Goal: Navigation & Orientation: Find specific page/section

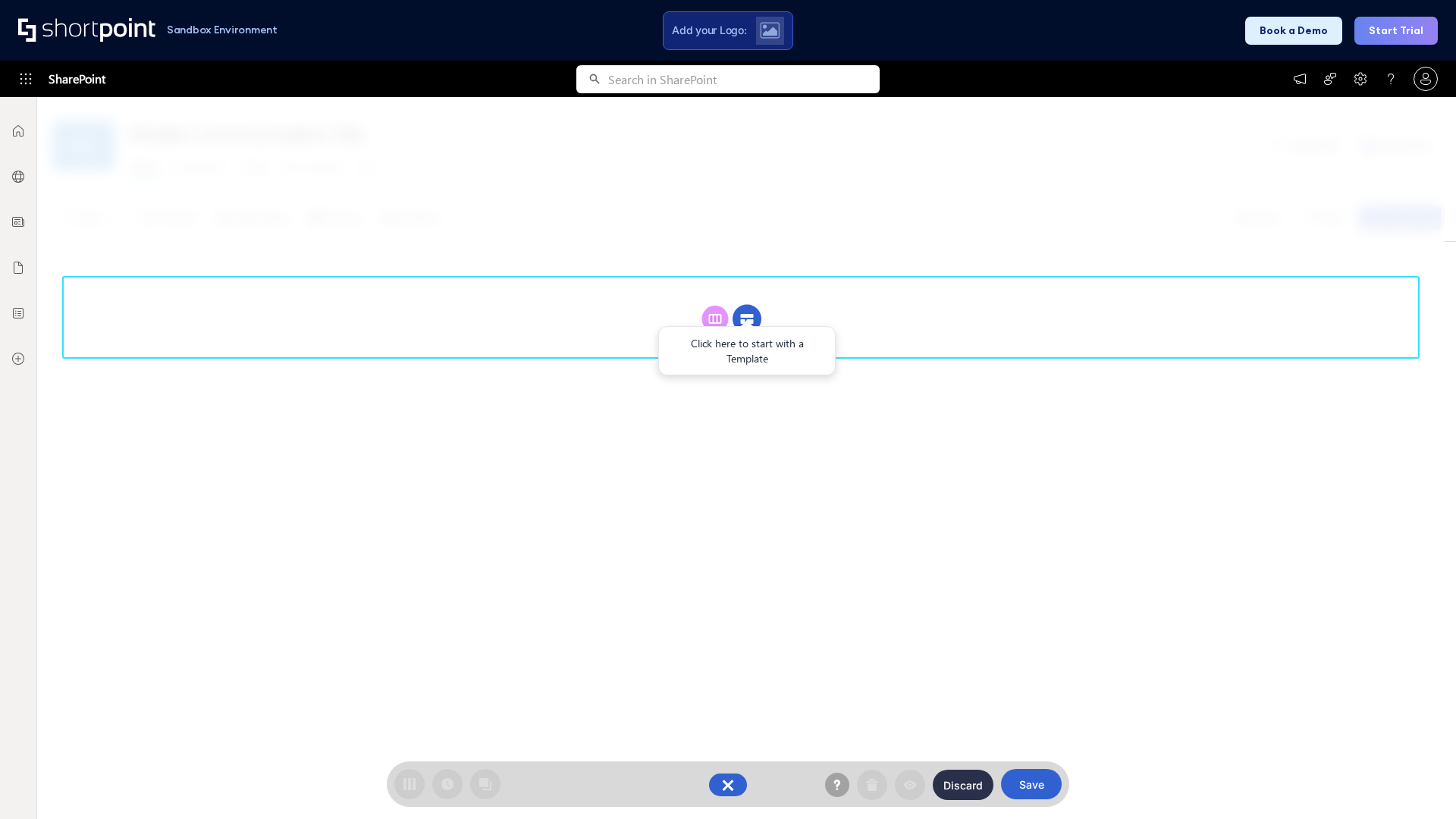
click at [747, 319] on circle at bounding box center [746, 319] width 29 height 29
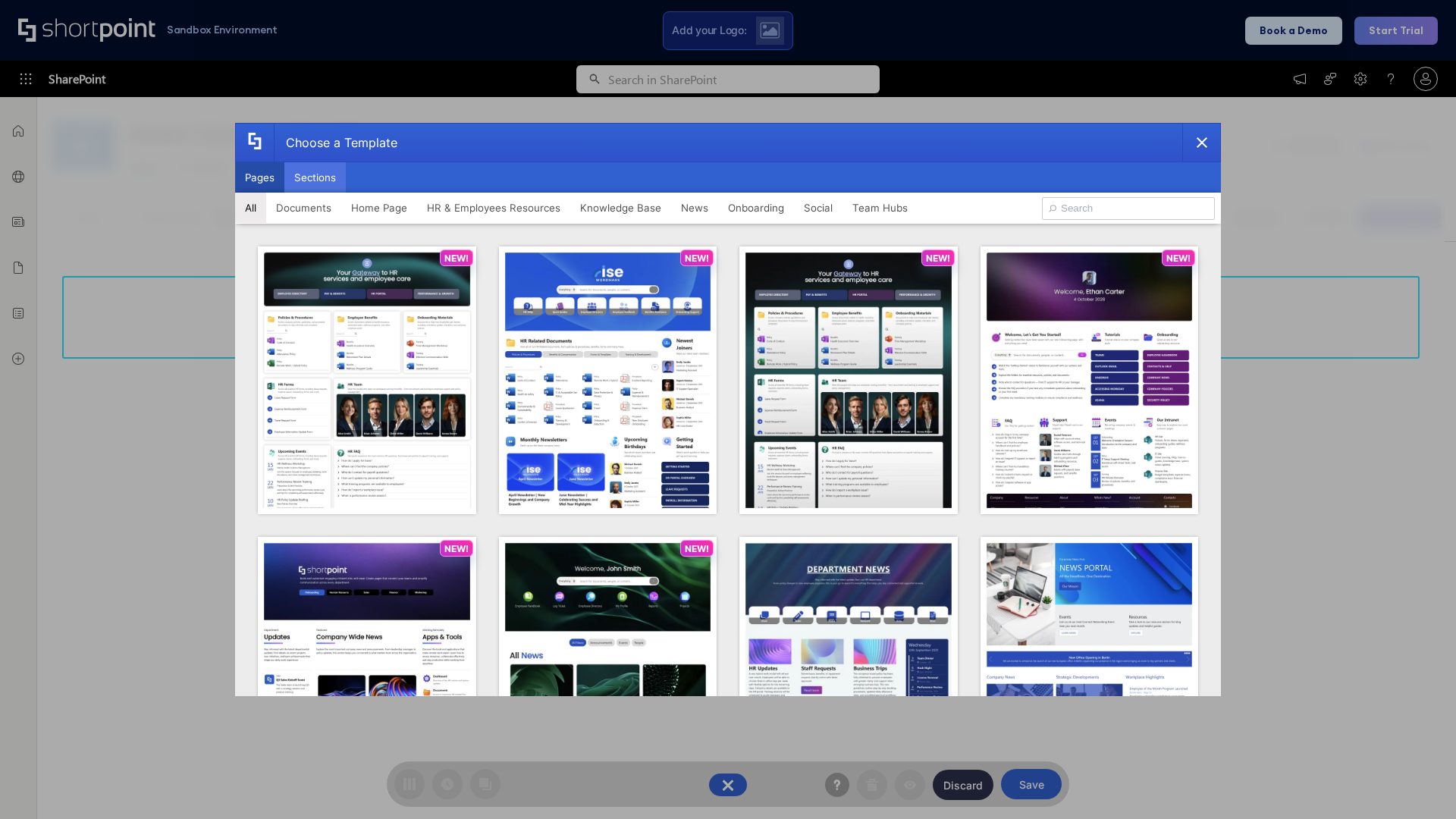
click at [315, 177] on button "Sections" at bounding box center [315, 177] width 61 height 31
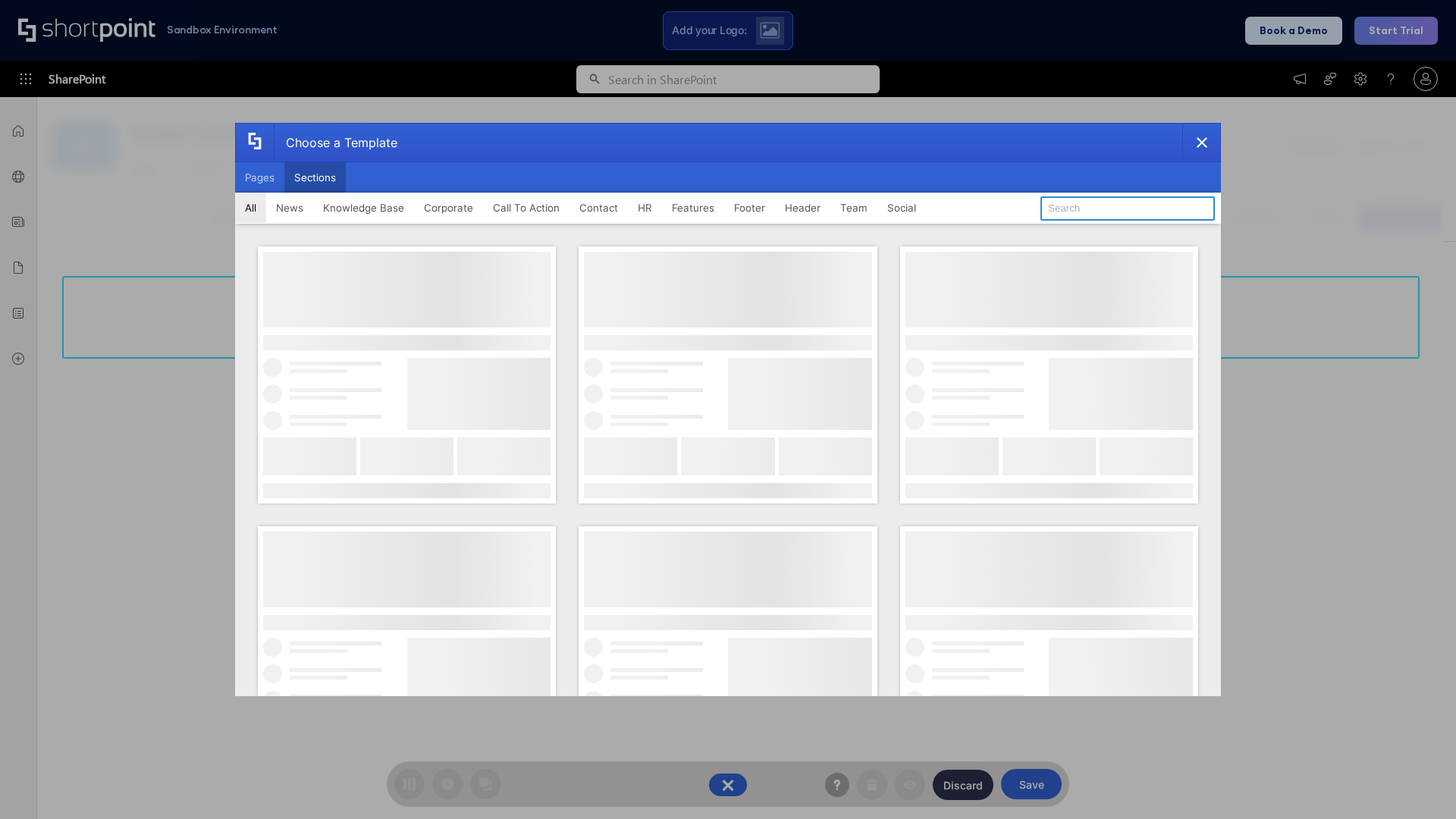
type input "Quick Links"
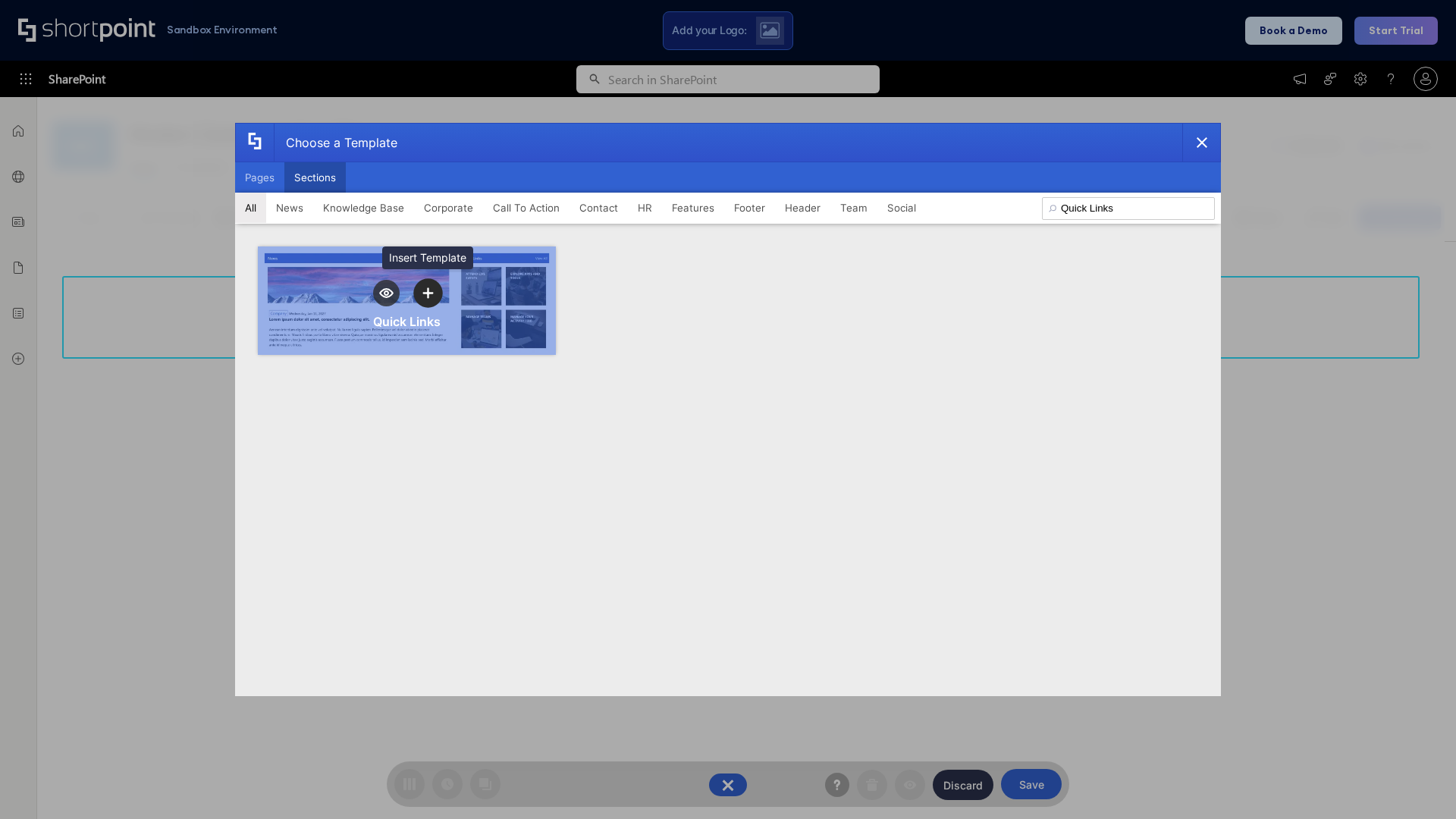
click at [427, 292] on icon "template selector" at bounding box center [427, 292] width 11 height 11
